Goal: Task Accomplishment & Management: Complete application form

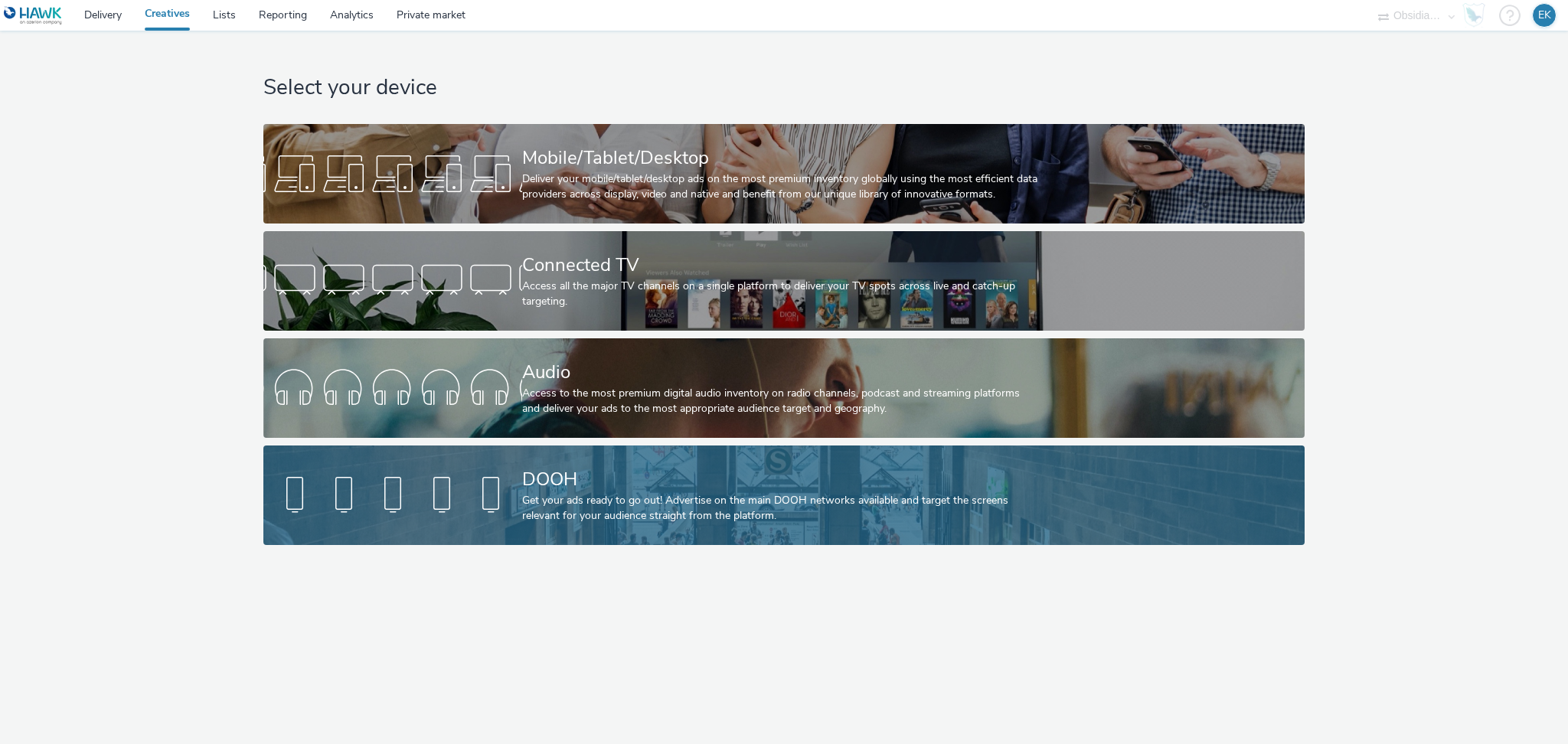
click at [565, 475] on div "DOOH" at bounding box center [780, 478] width 517 height 27
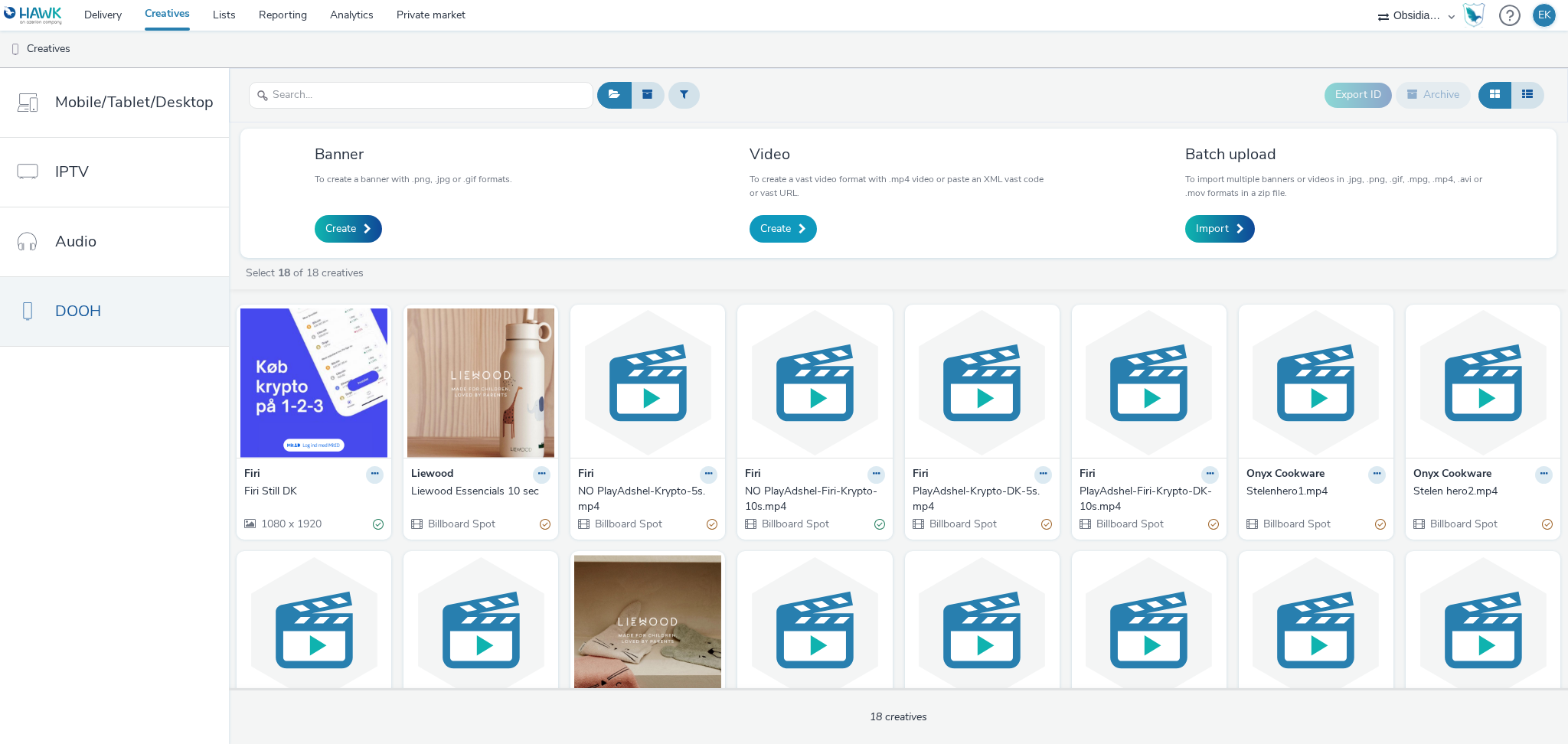
click at [767, 230] on span "Create" at bounding box center [775, 229] width 30 height 16
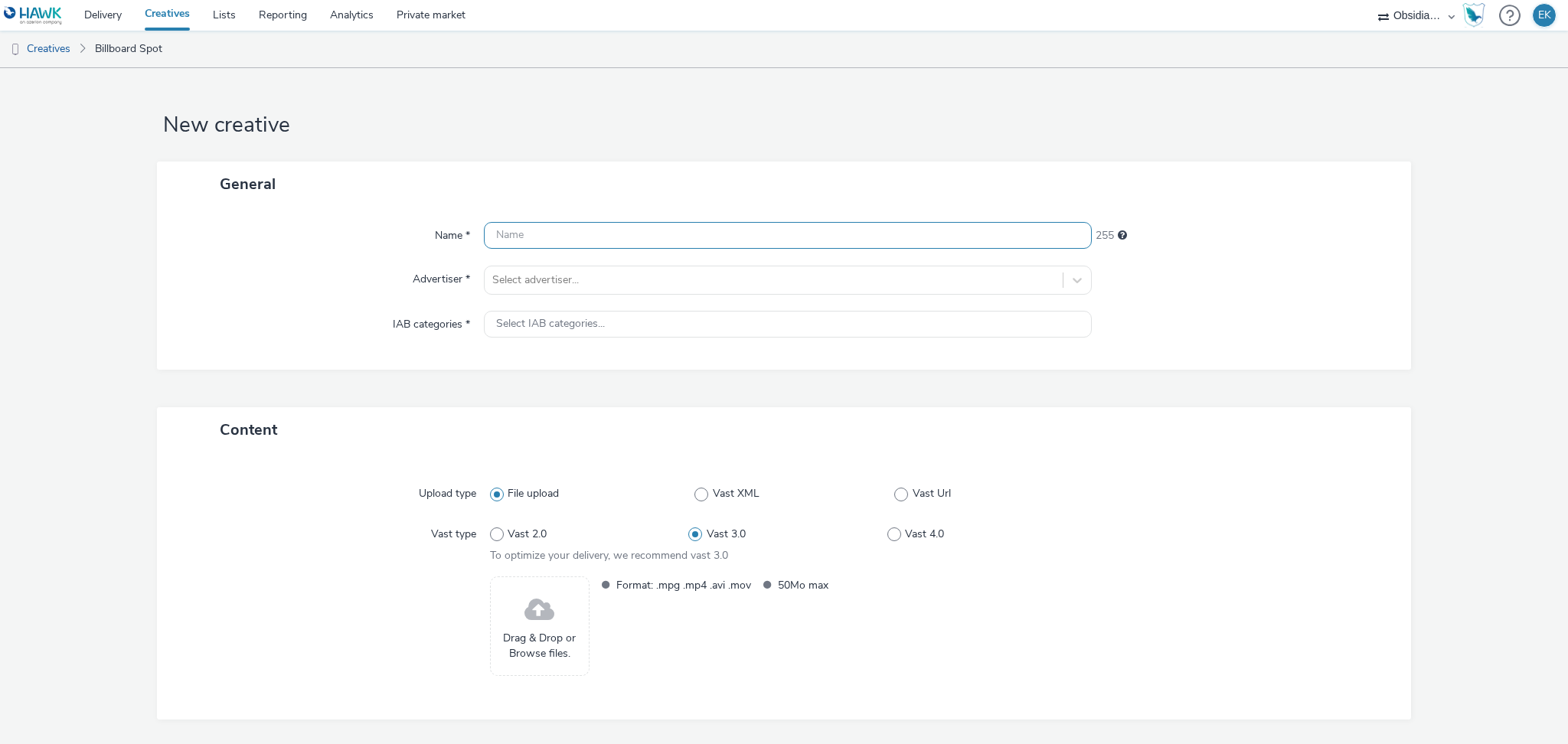
click at [765, 232] on input "text" at bounding box center [788, 235] width 608 height 27
type input "Lagkagehuset"
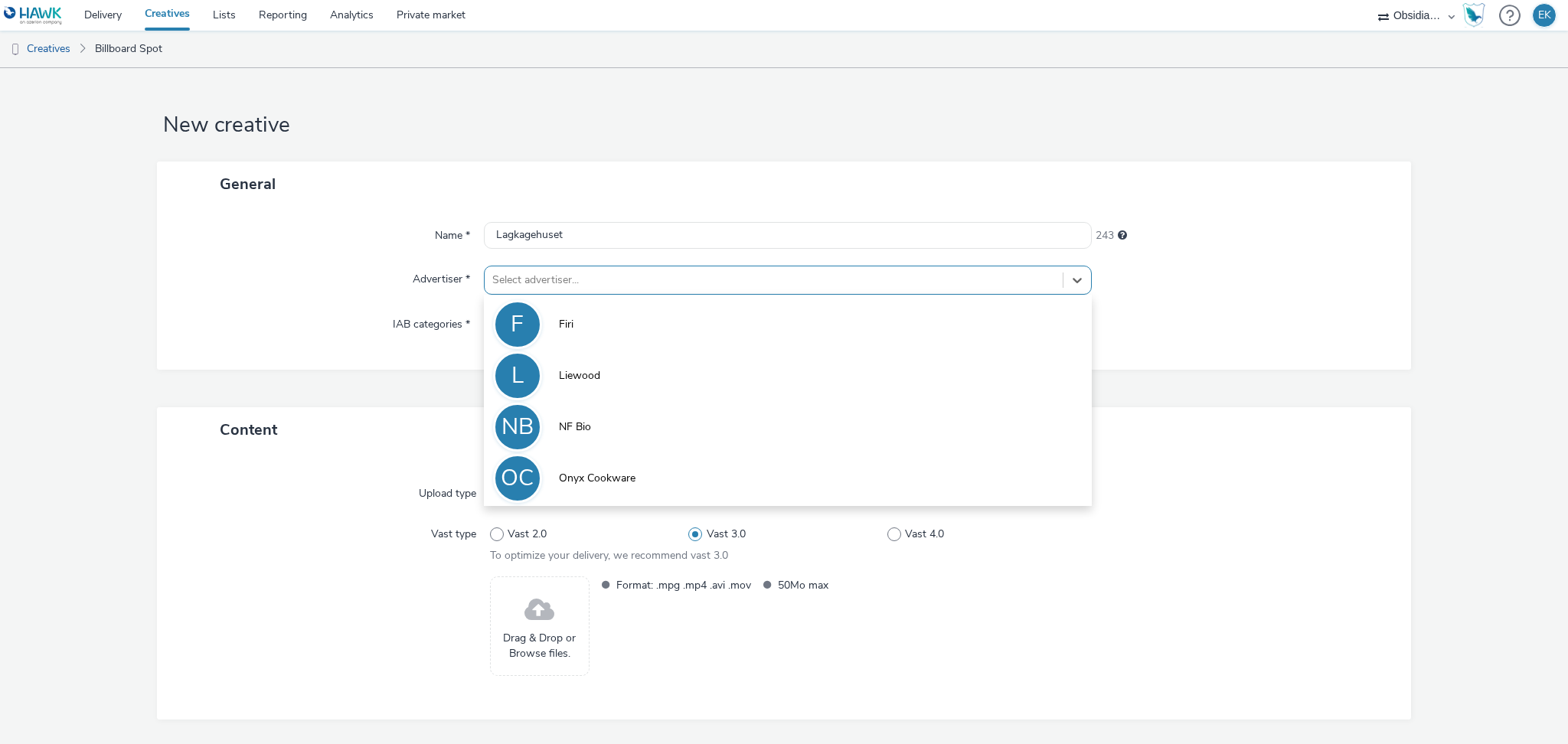
click at [585, 282] on div at bounding box center [774, 280] width 563 height 18
click at [315, 327] on div "IAB categories *" at bounding box center [328, 325] width 312 height 28
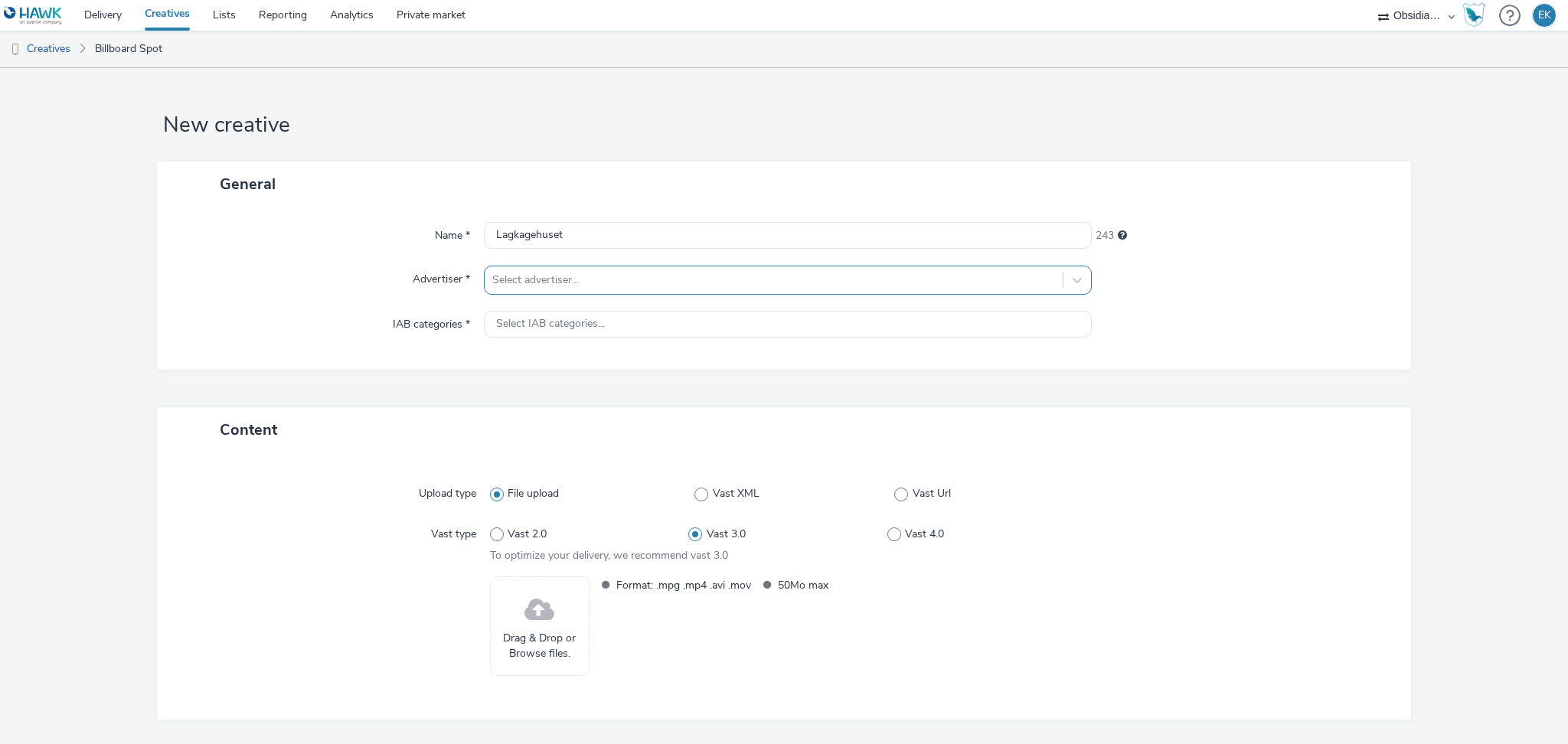
click at [498, 284] on div at bounding box center [774, 280] width 563 height 18
drag, startPoint x: 383, startPoint y: 300, endPoint x: 389, endPoint y: 305, distance: 7.8
click at [384, 303] on div "Name * Lagkagehuset 243 Advertiser * Select advertiser... IAB categories * Sele…" at bounding box center [783, 288] width 1253 height 163
click at [516, 327] on span "Select IAB categories..." at bounding box center [551, 324] width 109 height 13
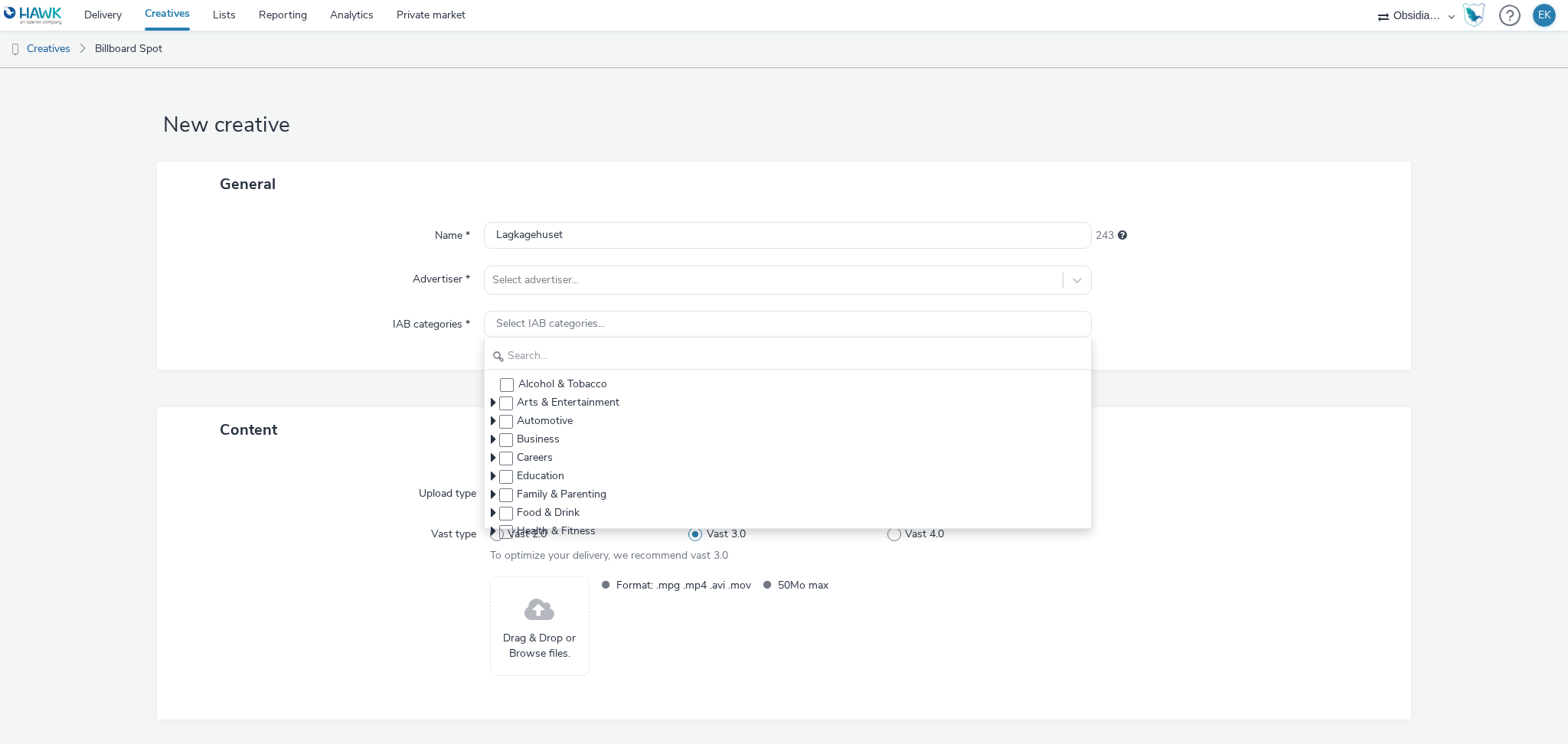
drag, startPoint x: 375, startPoint y: 338, endPoint x: 376, endPoint y: 355, distance: 17.0
click at [376, 340] on div "Name * Lagkagehuset 243 Advertiser * Select advertiser... IAB categories * Sele…" at bounding box center [783, 288] width 1253 height 163
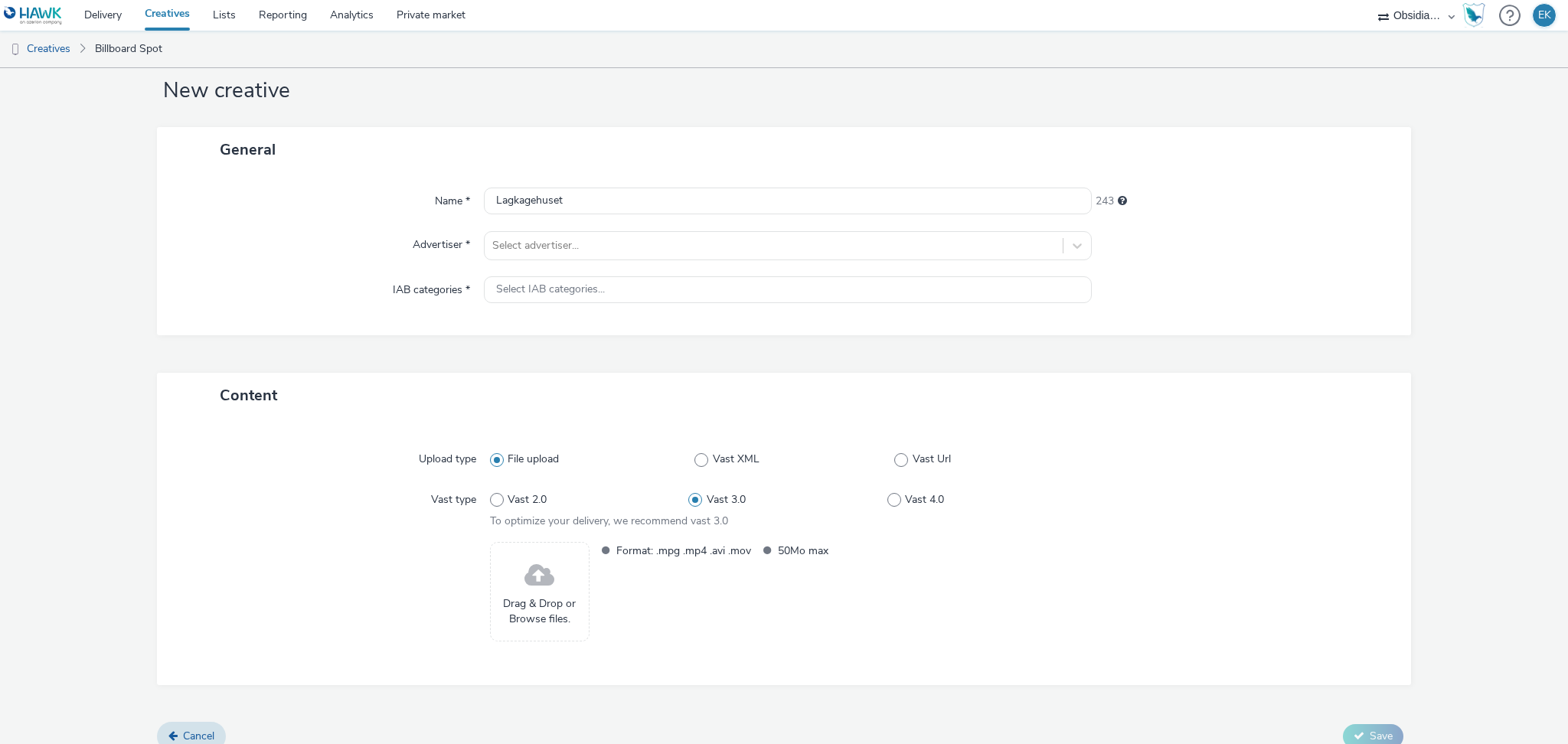
scroll to position [52, 0]
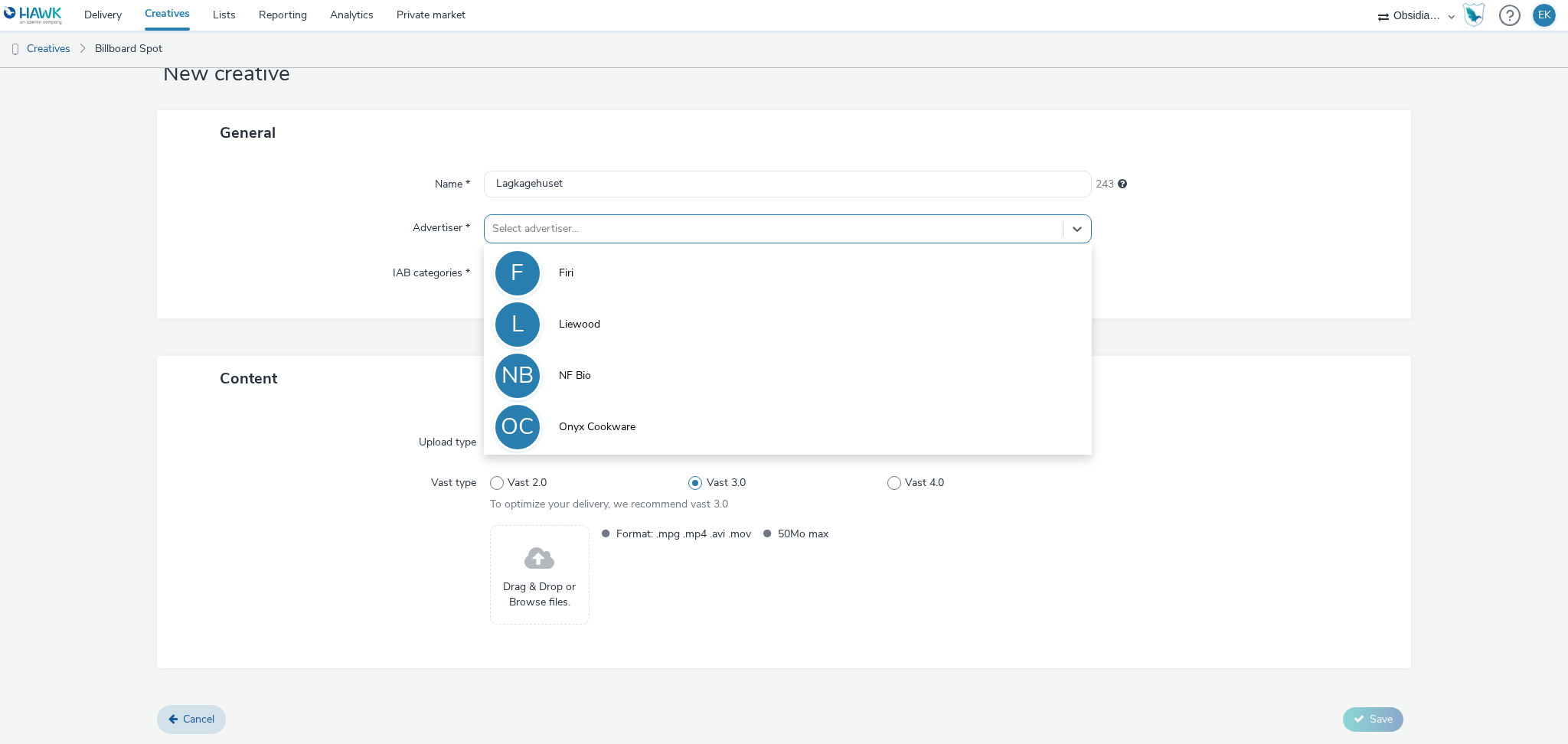
click at [516, 233] on div at bounding box center [774, 229] width 563 height 18
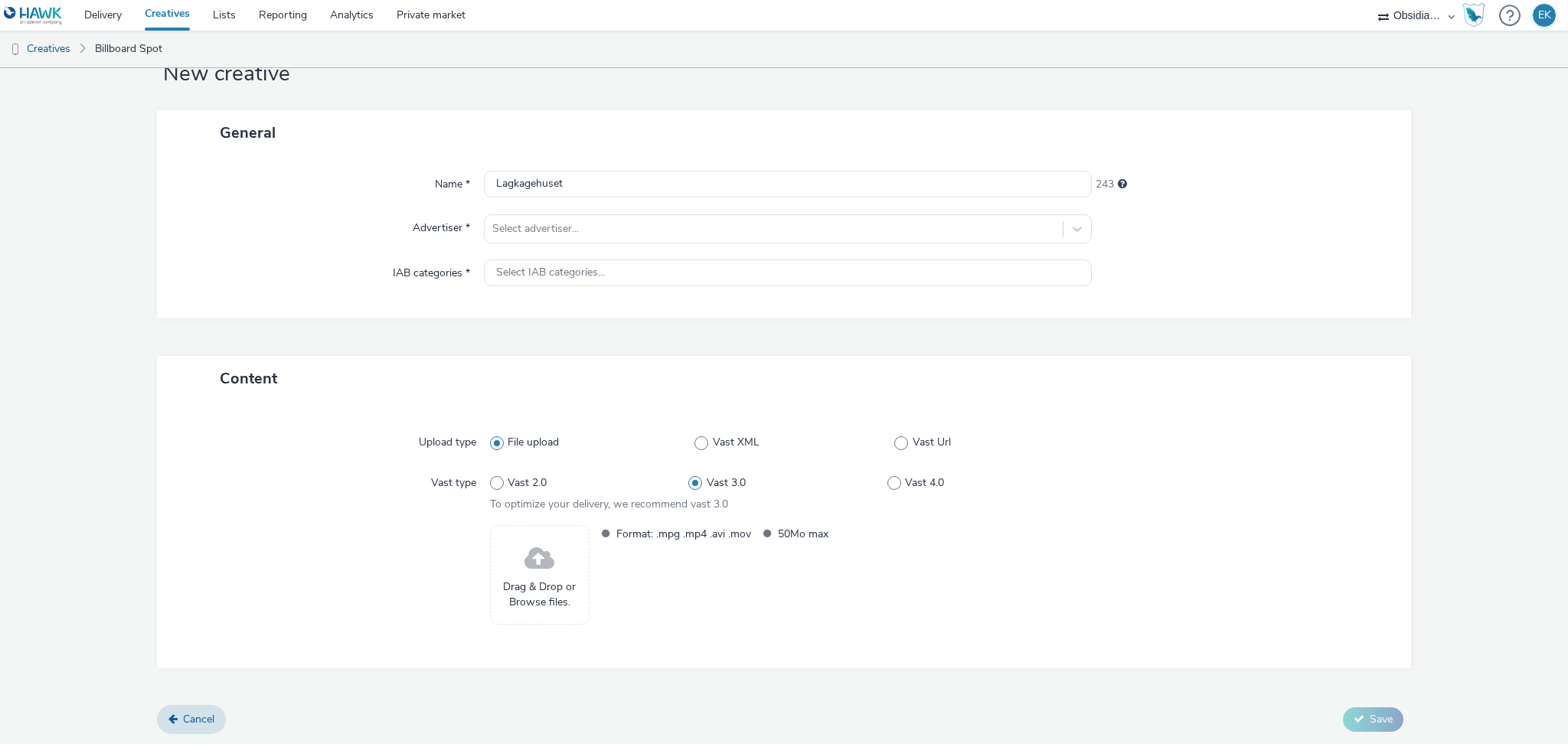
click at [399, 257] on div "Name * Lagkagehuset 243 Advertiser * Select advertiser... IAB categories * Sele…" at bounding box center [783, 236] width 1253 height 163
click at [463, 226] on label "Advertiser *" at bounding box center [442, 224] width 70 height 21
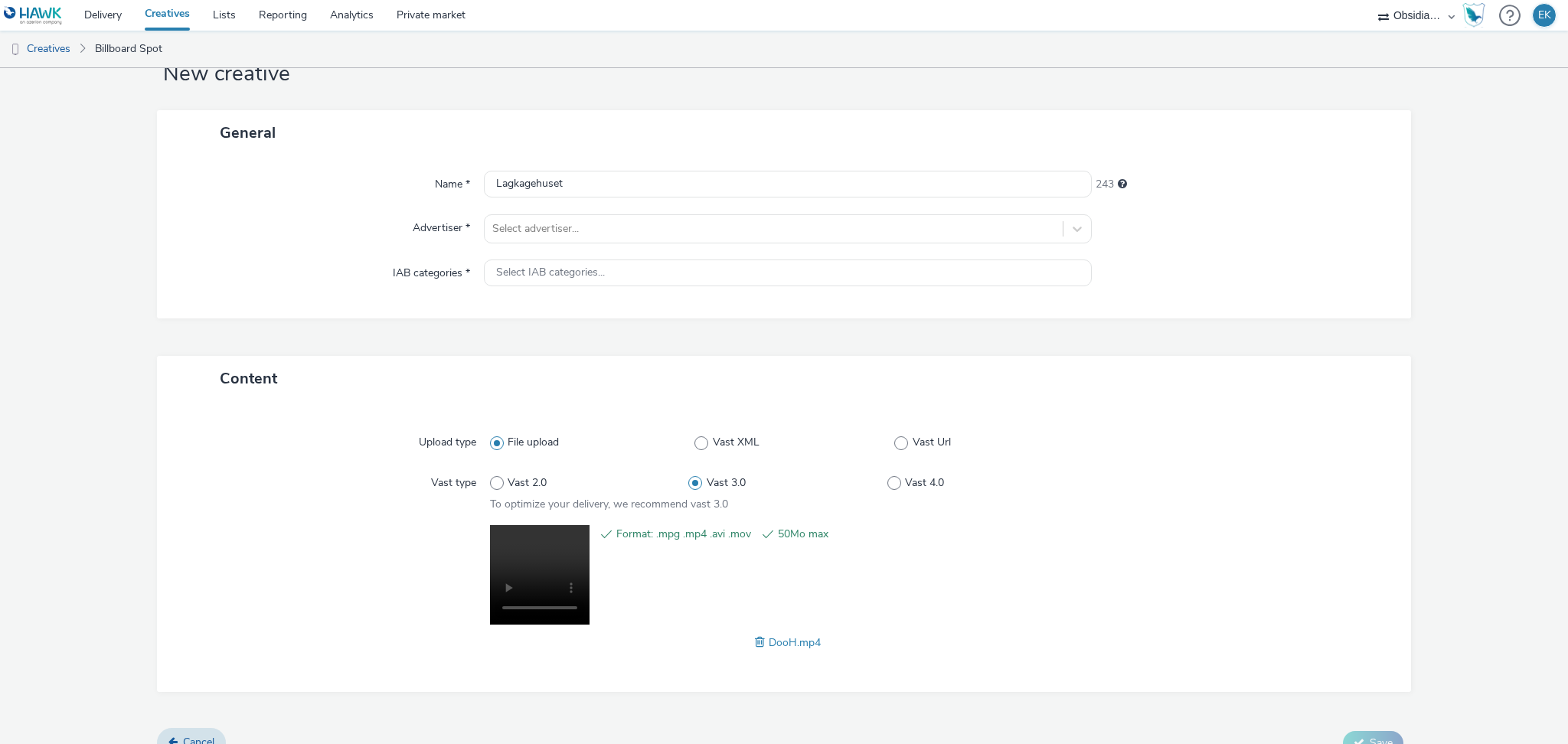
click at [693, 245] on div "Name * Lagkagehuset 243 Advertiser * Select advertiser... IAB categories * Sele…" at bounding box center [783, 236] width 1253 height 163
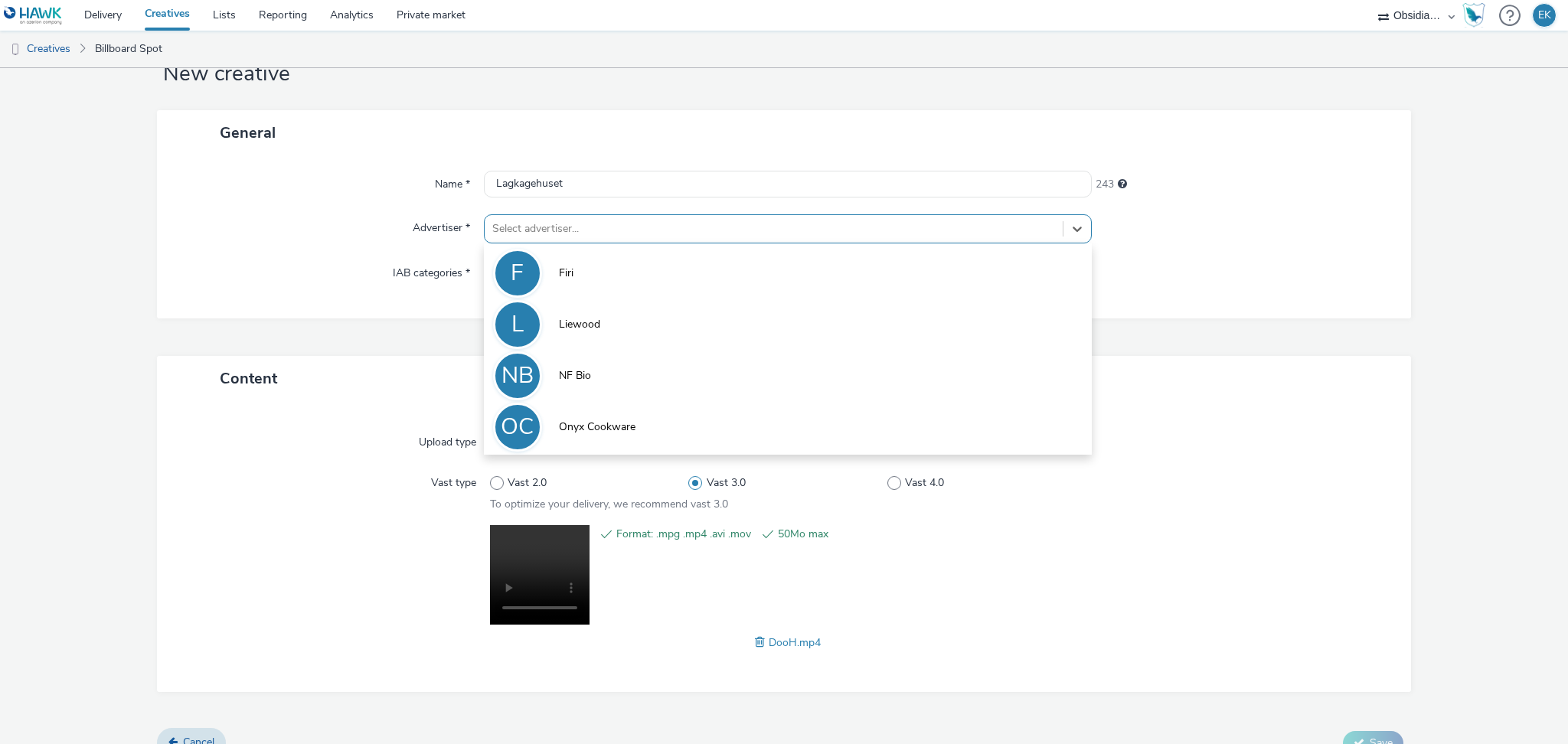
click at [681, 234] on div at bounding box center [774, 229] width 563 height 18
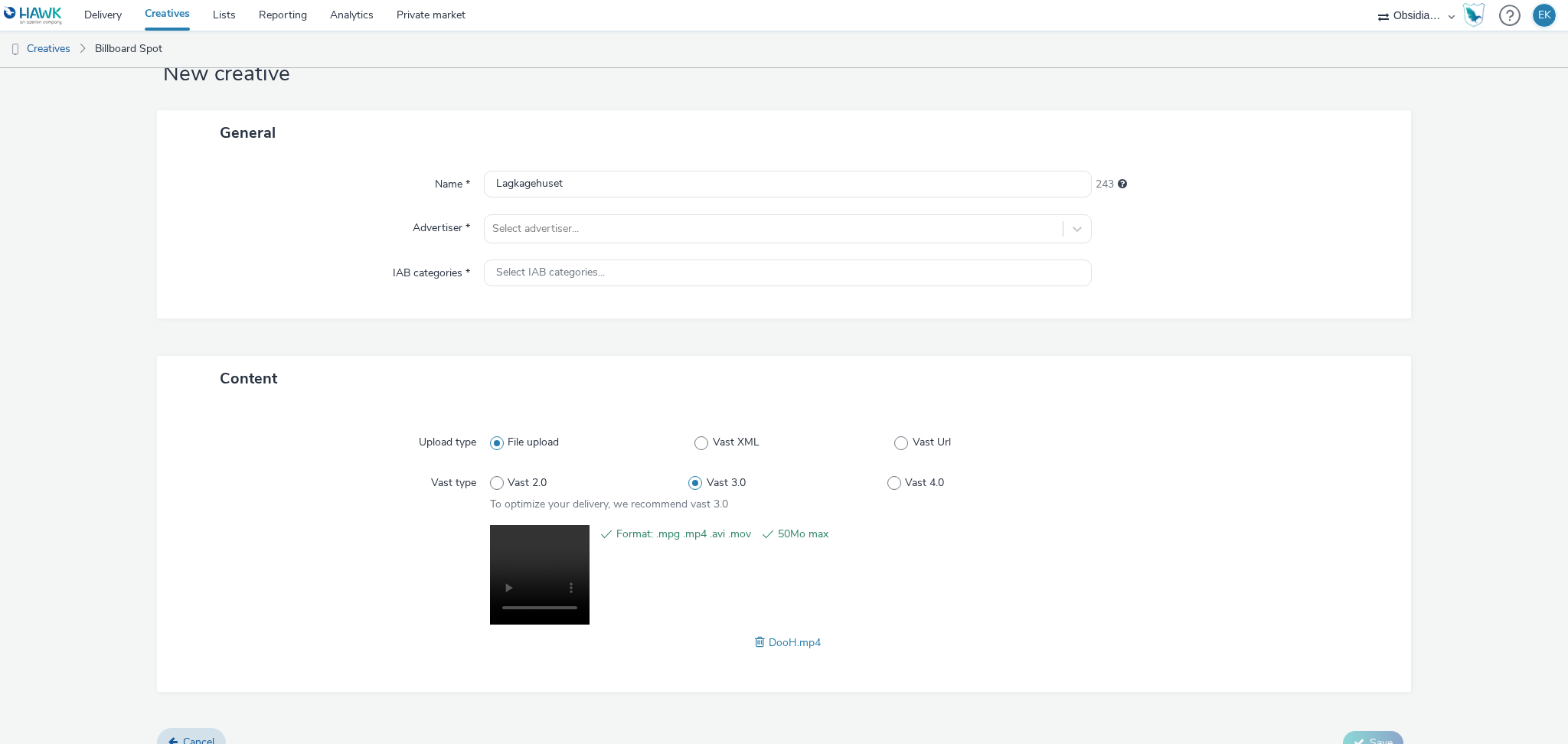
click at [953, 575] on div "Format: .mpg .mp4 .avi .mov 50Mo max" at bounding box center [839, 576] width 493 height 104
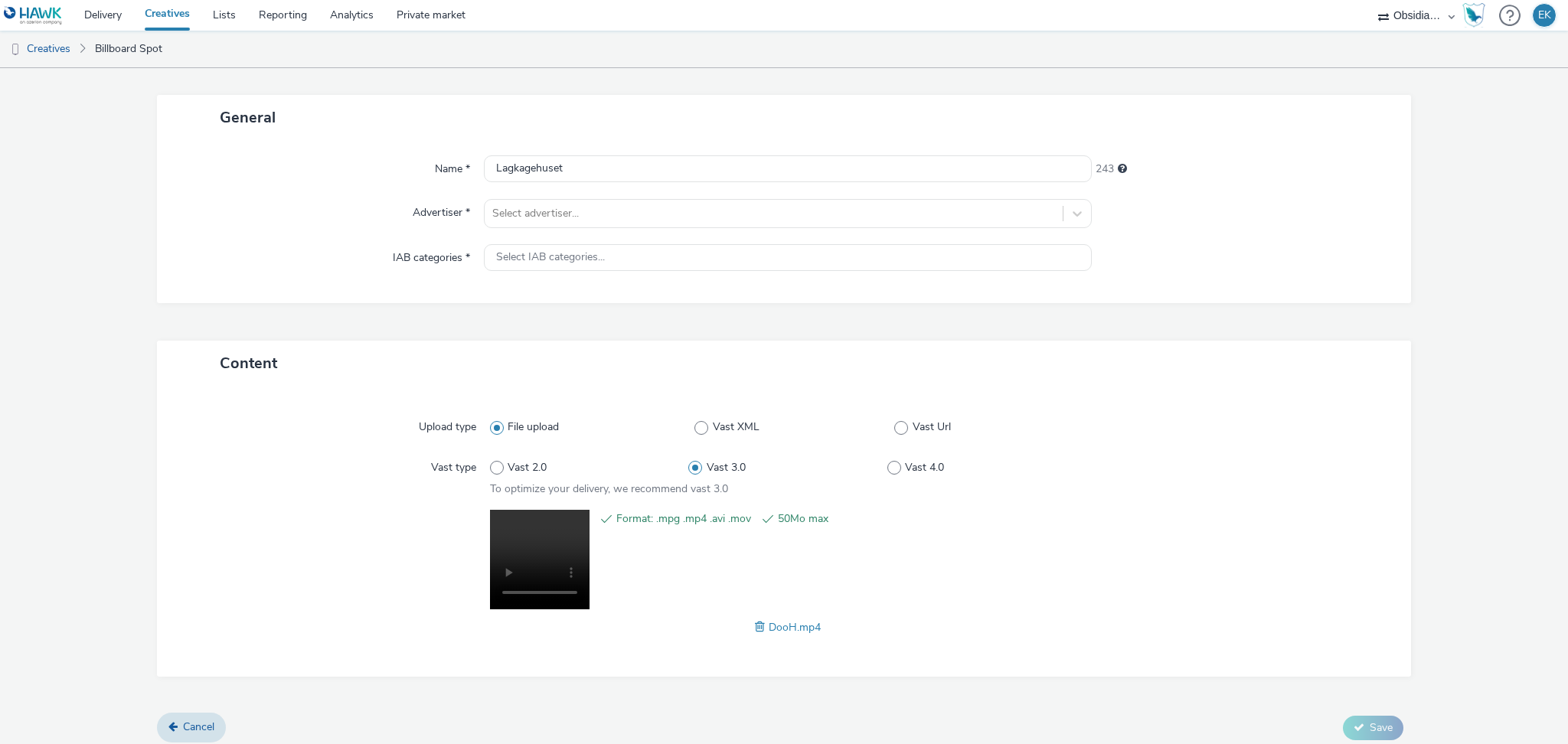
scroll to position [75, 0]
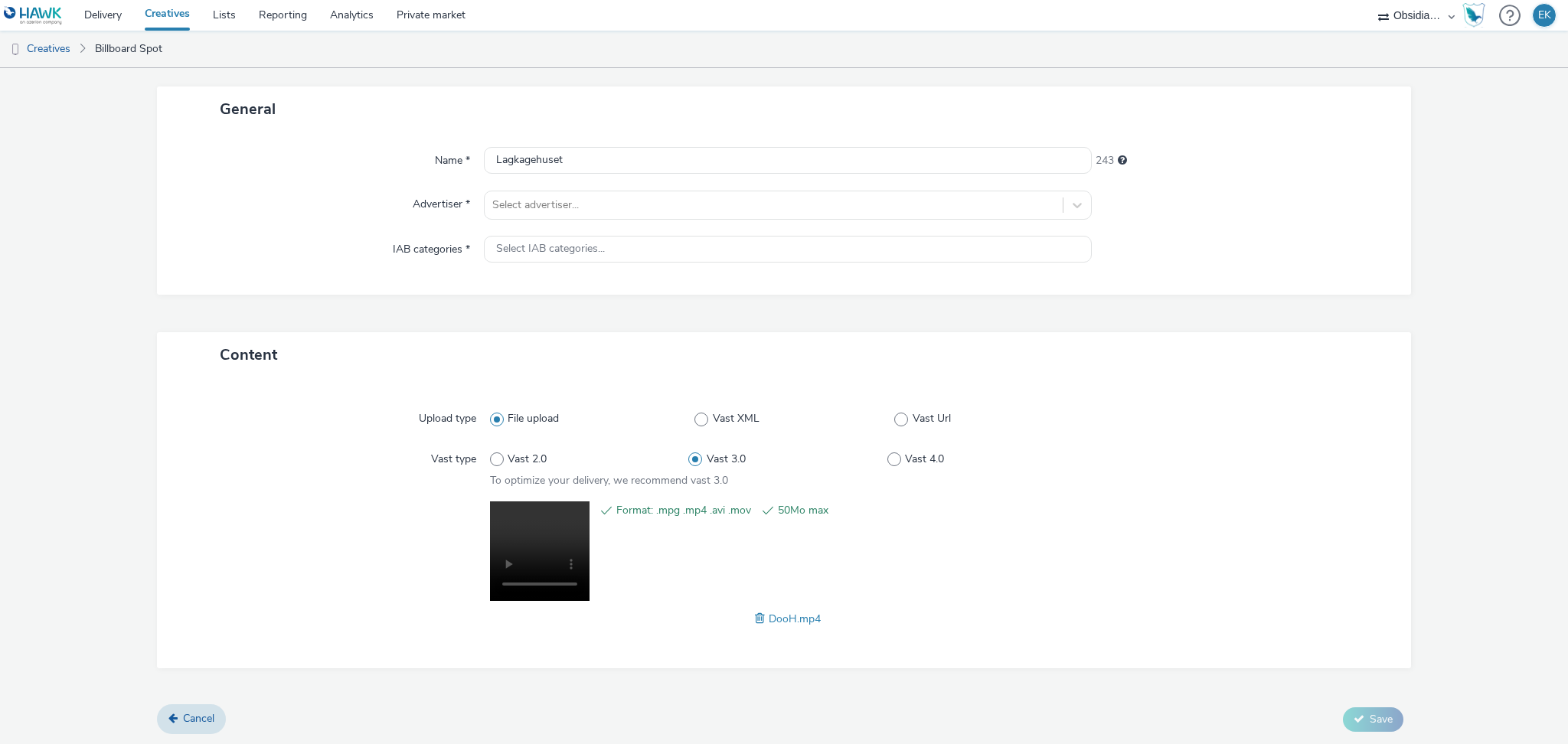
click at [1331, 707] on div "Cancel Save" at bounding box center [783, 719] width 1253 height 28
